Goal: Find specific page/section: Find specific page/section

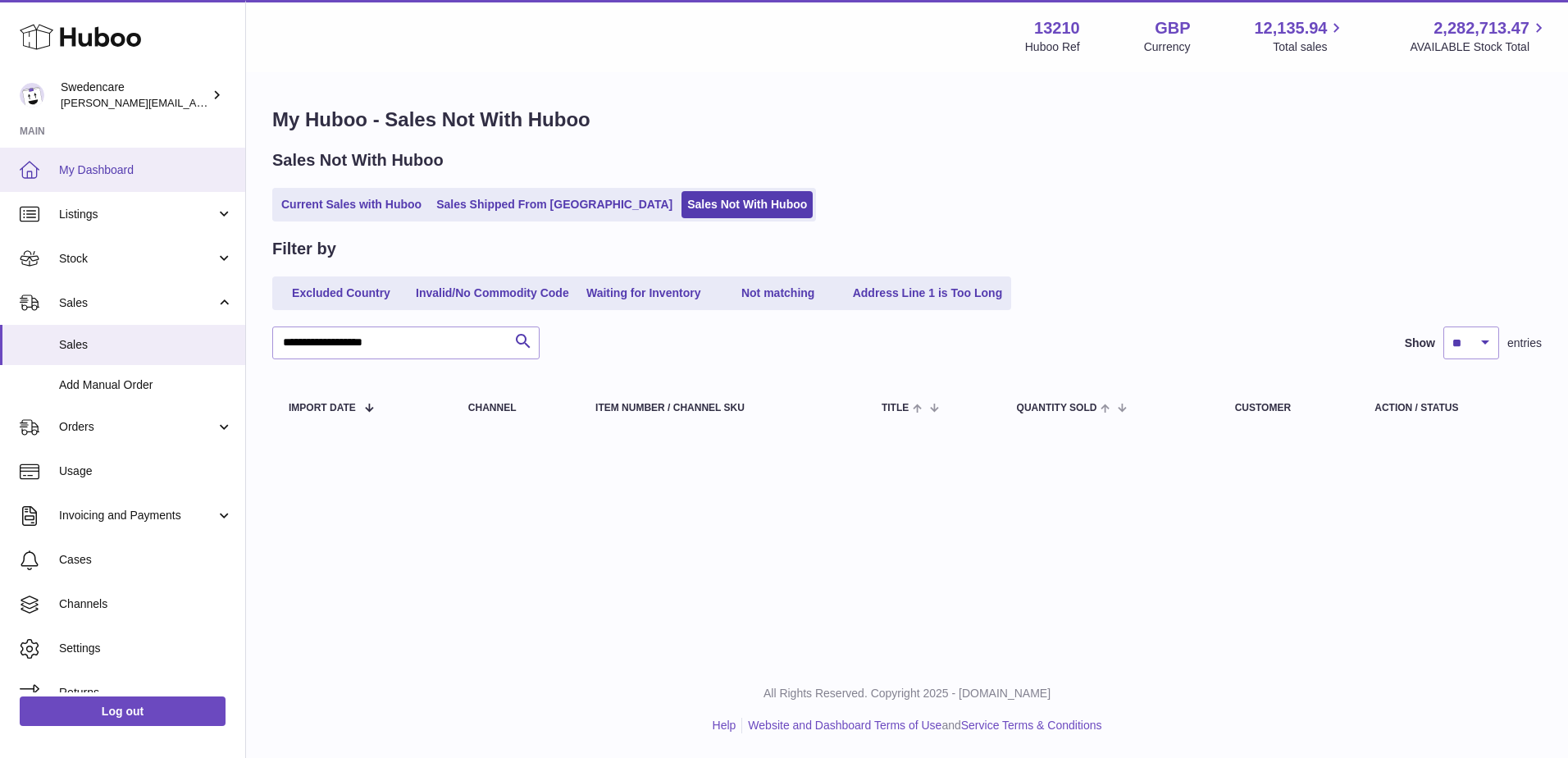
click at [90, 158] on link "My Dashboard" at bounding box center [123, 169] width 245 height 45
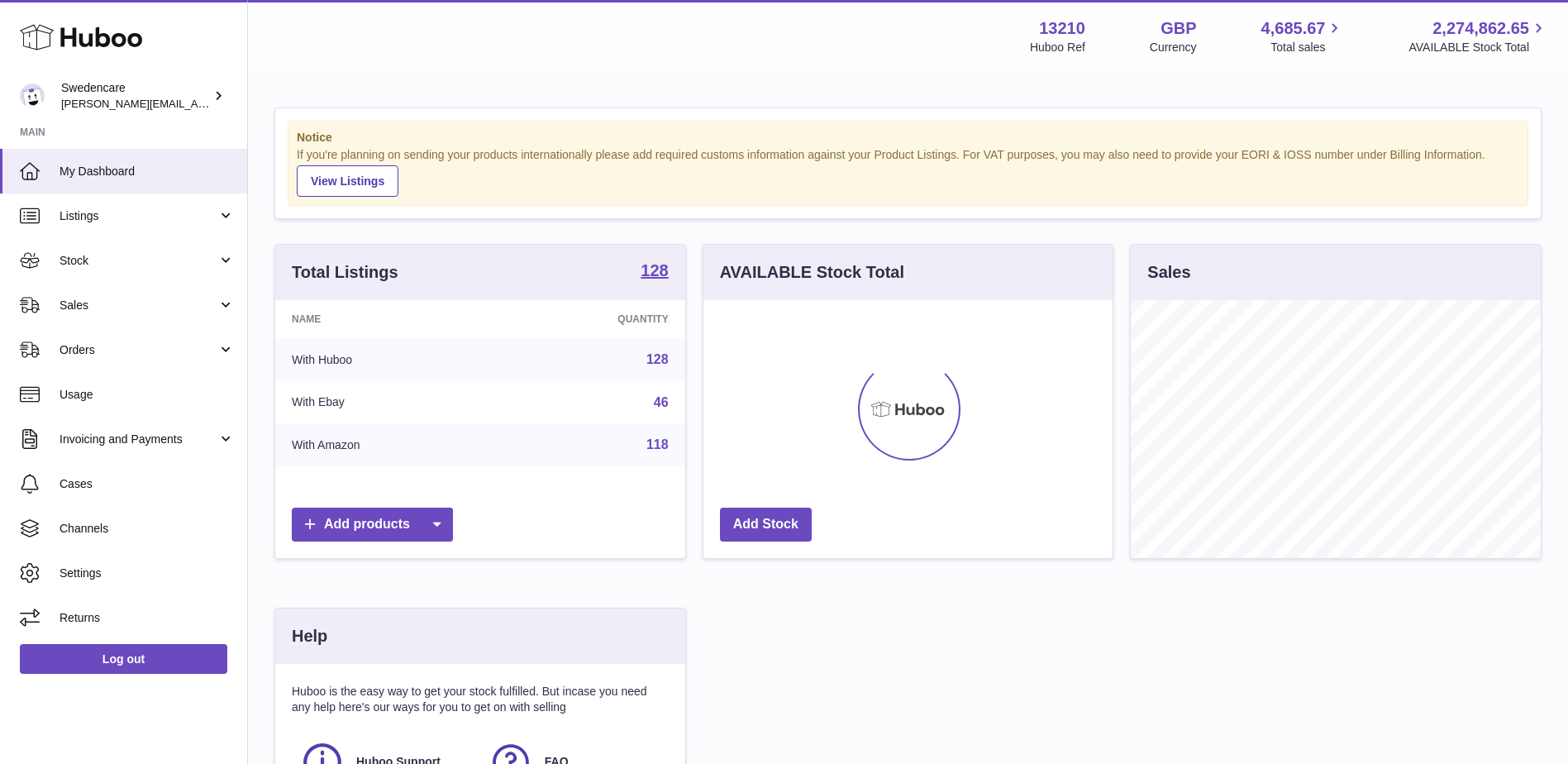
scroll to position [258, 409]
click at [104, 447] on link "Invoicing and Payments" at bounding box center [123, 438] width 247 height 45
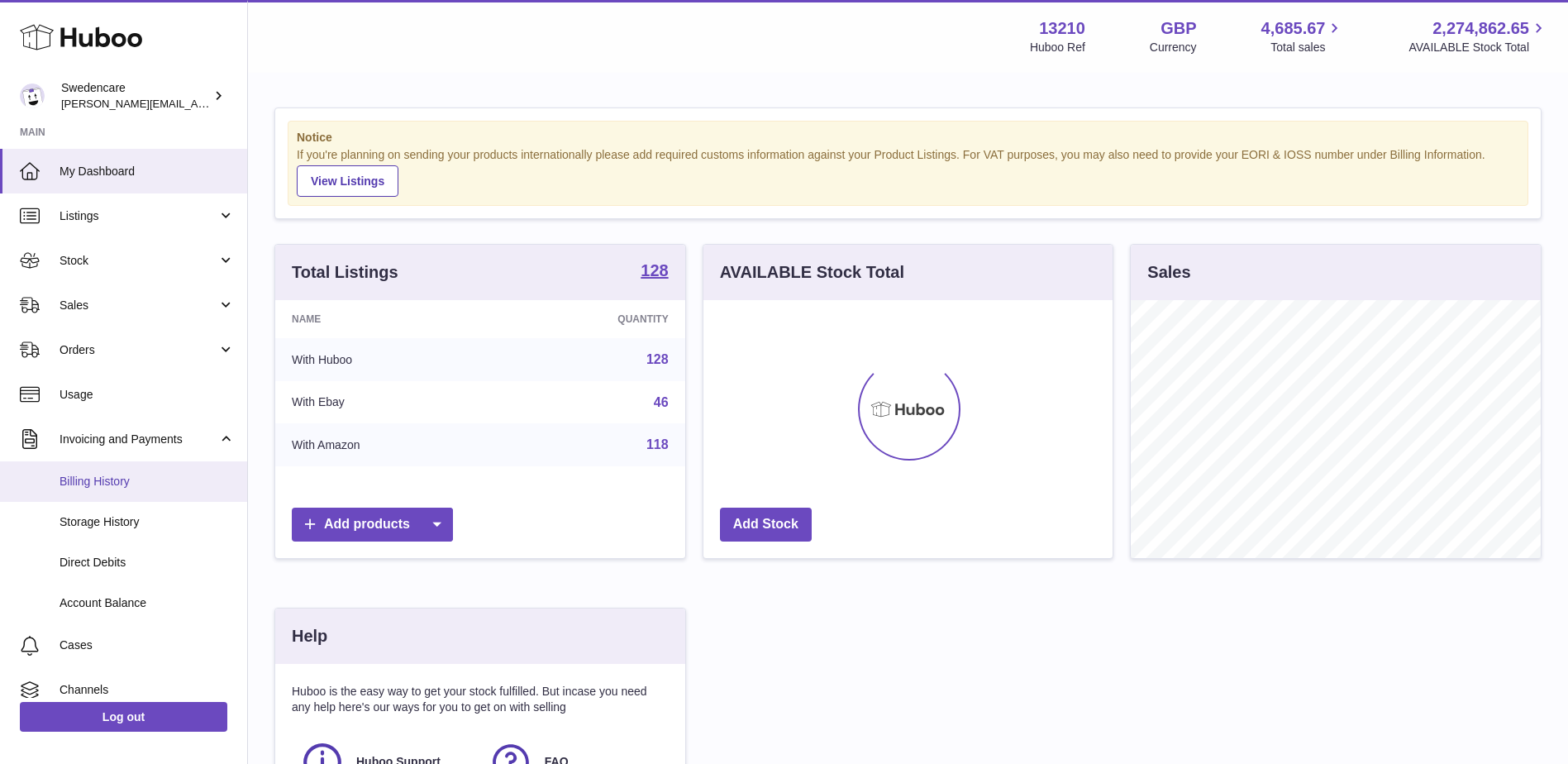
click at [81, 482] on span "Billing History" at bounding box center [146, 482] width 175 height 15
